Goal: Task Accomplishment & Management: Complete application form

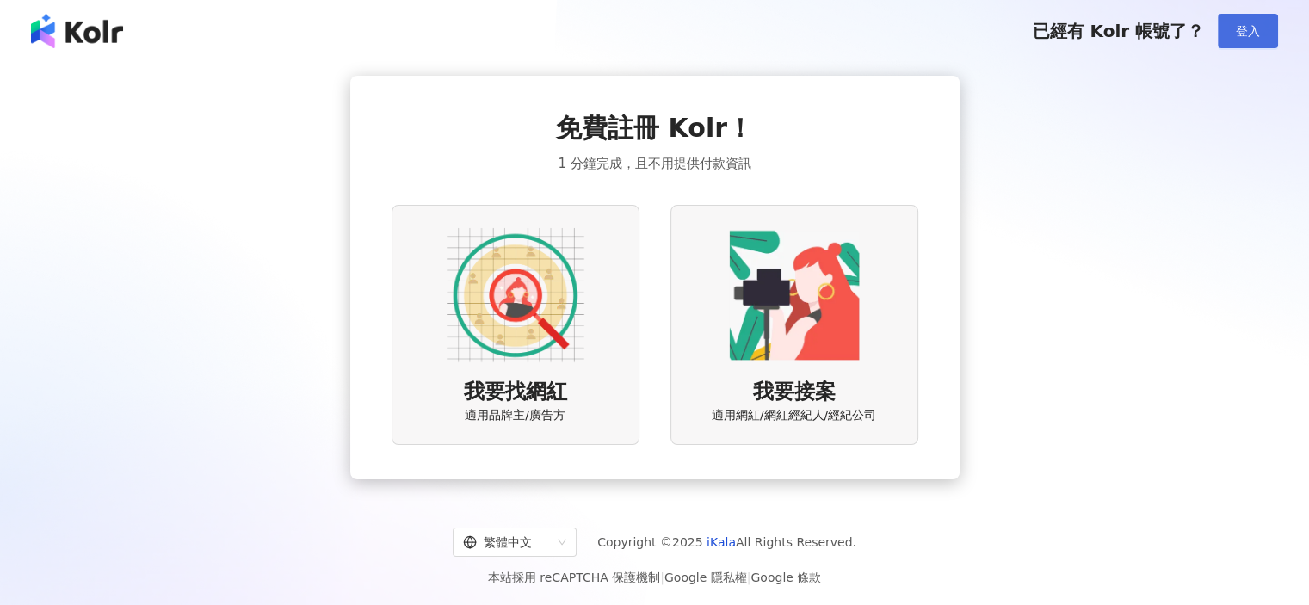
click at [1262, 27] on button "登入" at bounding box center [1248, 31] width 60 height 34
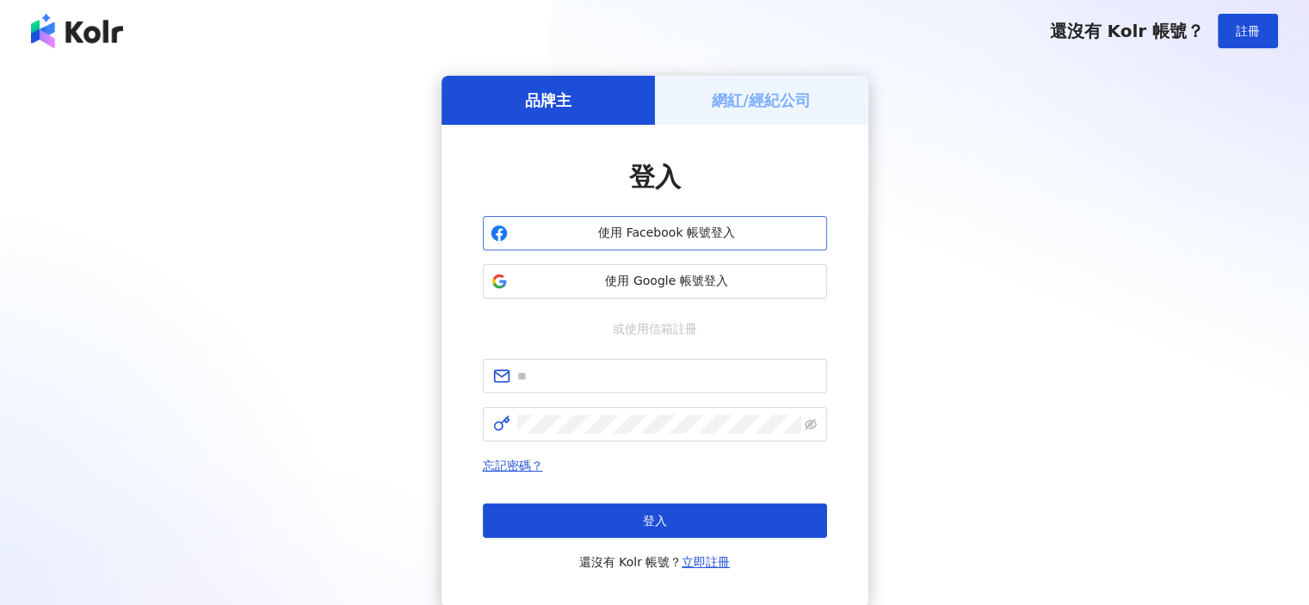
click at [657, 233] on span "使用 Facebook 帳號登入" at bounding box center [667, 233] width 305 height 17
click at [759, 104] on h5 "網紅/經紀公司" at bounding box center [761, 100] width 99 height 22
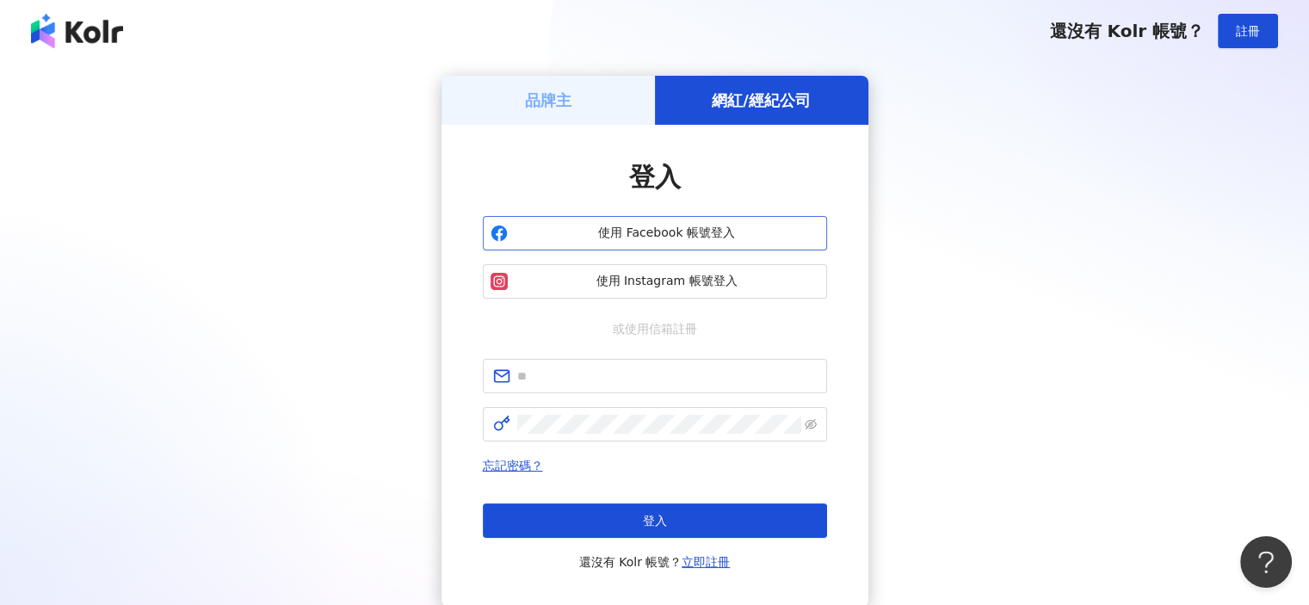
click at [653, 233] on span "使用 Facebook 帳號登入" at bounding box center [667, 233] width 305 height 17
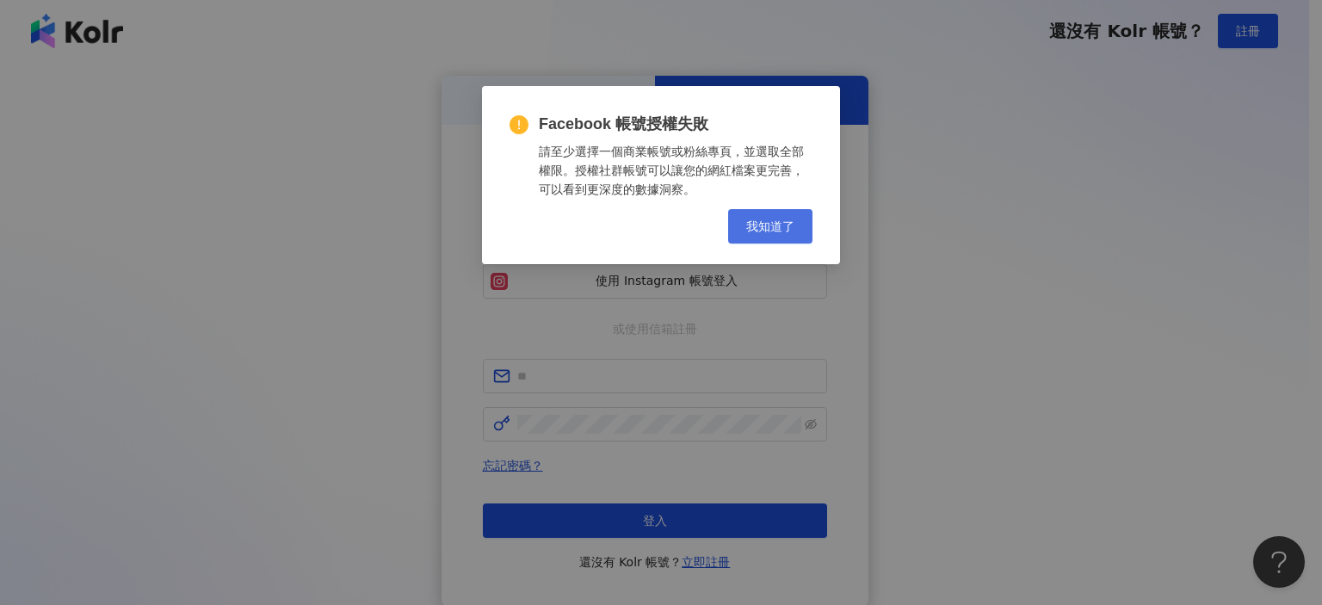
click at [798, 225] on button "我知道了" at bounding box center [770, 226] width 84 height 34
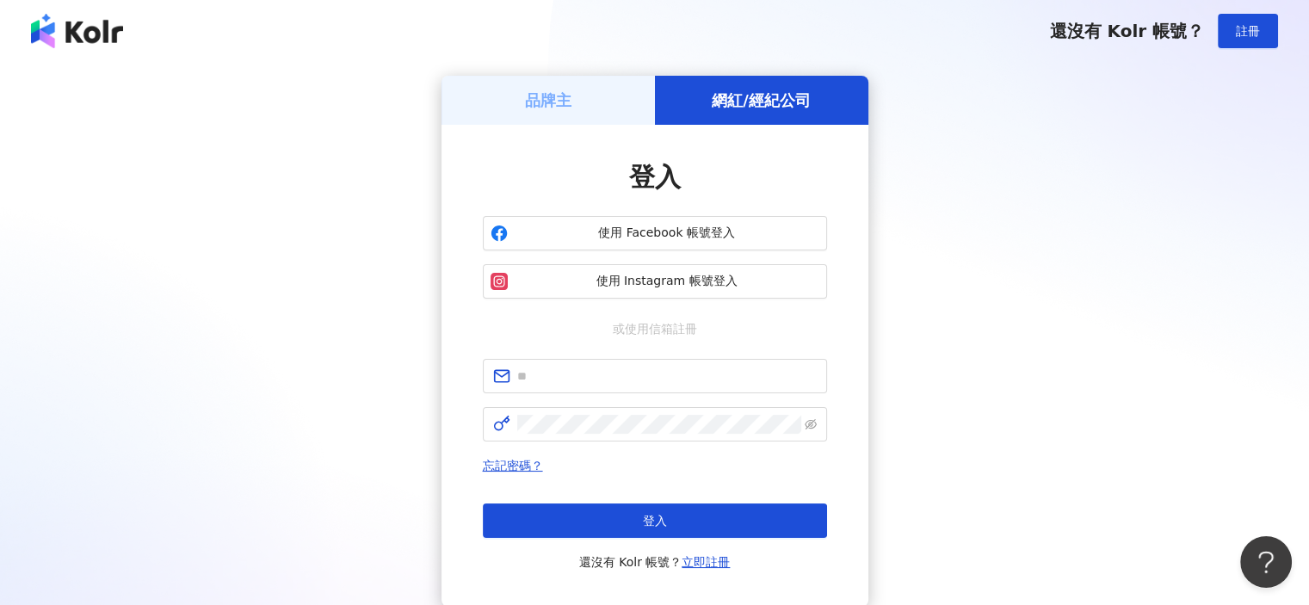
click at [114, 31] on img at bounding box center [77, 31] width 92 height 34
